Goal: Task Accomplishment & Management: Manage account settings

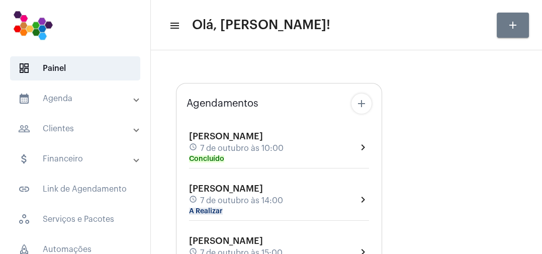
click at [68, 98] on mat-panel-title "calendar_month_outlined Agenda" at bounding box center [76, 98] width 116 height 12
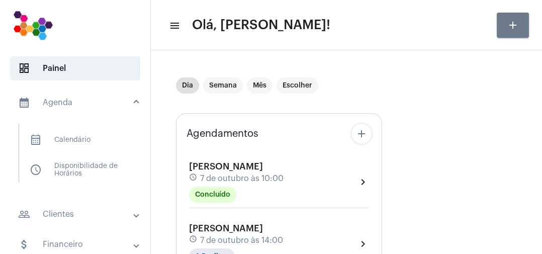
type input "[URL][DOMAIN_NAME]"
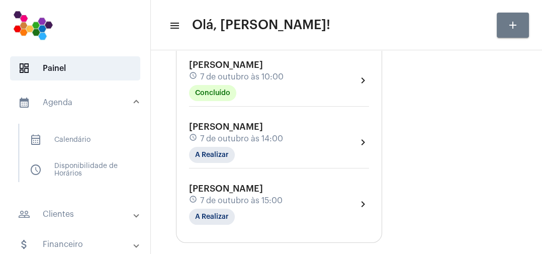
scroll to position [99, 0]
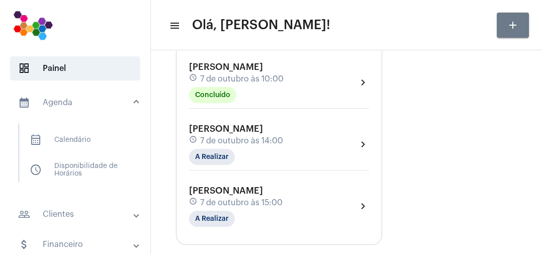
click at [247, 155] on div "[PERSON_NAME] schedule [DATE] 14:00 A Realizar" at bounding box center [236, 144] width 94 height 41
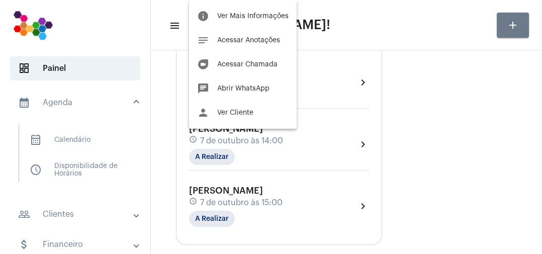
click at [275, 40] on span "Acessar Anotações" at bounding box center [248, 40] width 63 height 7
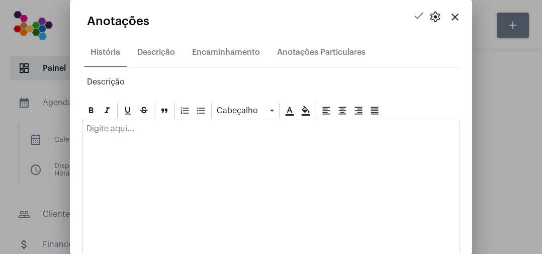
click at [458, 19] on mat-icon "close" at bounding box center [455, 17] width 12 height 12
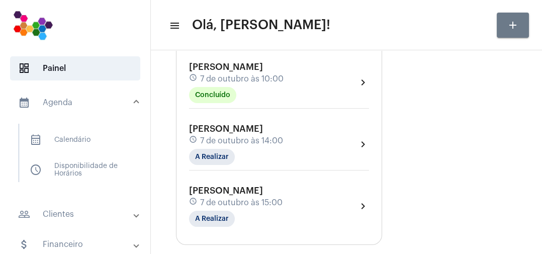
click at [282, 130] on div "[PERSON_NAME] schedule [DATE] 14:00 A Realizar chevron_right" at bounding box center [279, 144] width 180 height 41
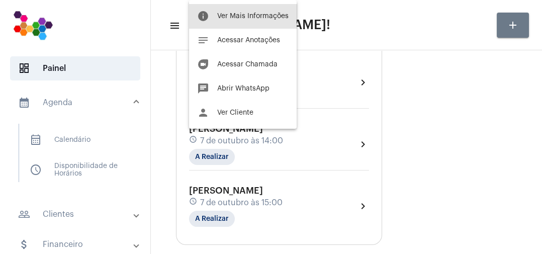
click at [280, 11] on button "info Ver Mais Informações" at bounding box center [243, 16] width 108 height 24
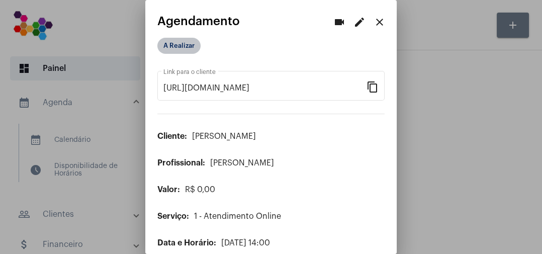
click at [198, 44] on mat-chip "A Realizar" at bounding box center [178, 46] width 43 height 16
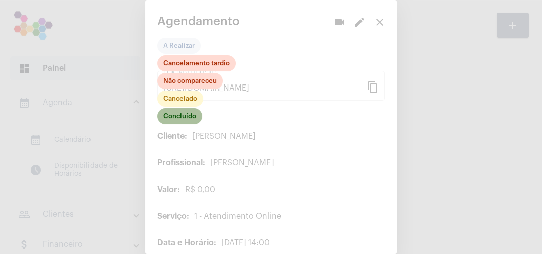
click at [192, 114] on mat-chip "Concluído" at bounding box center [179, 116] width 45 height 16
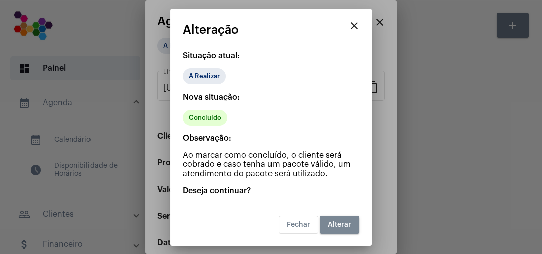
click at [338, 228] on button "Alterar" at bounding box center [340, 225] width 40 height 18
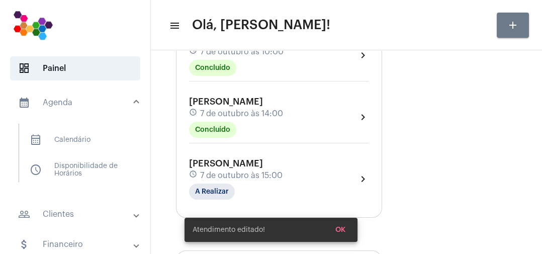
scroll to position [127, 0]
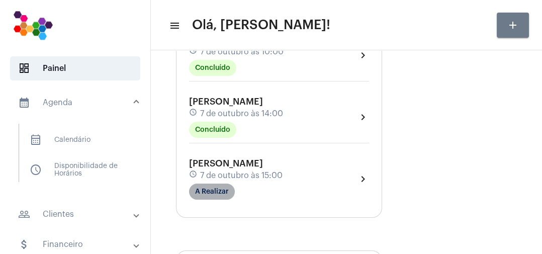
click at [222, 194] on mat-chip "A Realizar" at bounding box center [212, 191] width 46 height 16
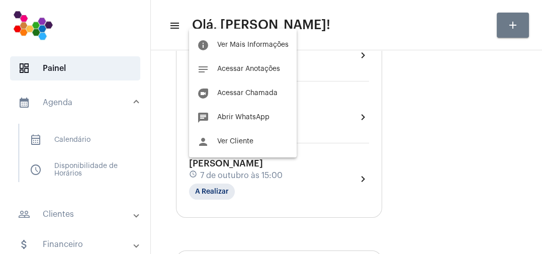
click at [268, 95] on span "Acessar Chamada" at bounding box center [247, 92] width 60 height 7
